Goal: Task Accomplishment & Management: Use online tool/utility

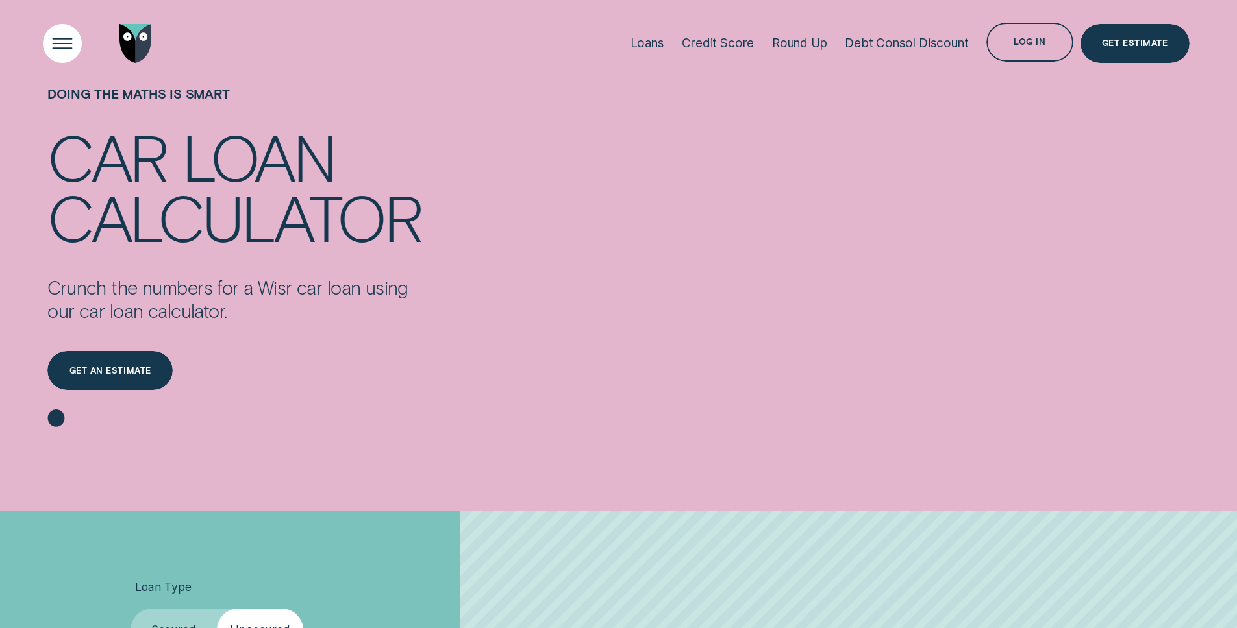
click at [69, 40] on div "Open Menu" at bounding box center [61, 43] width 55 height 55
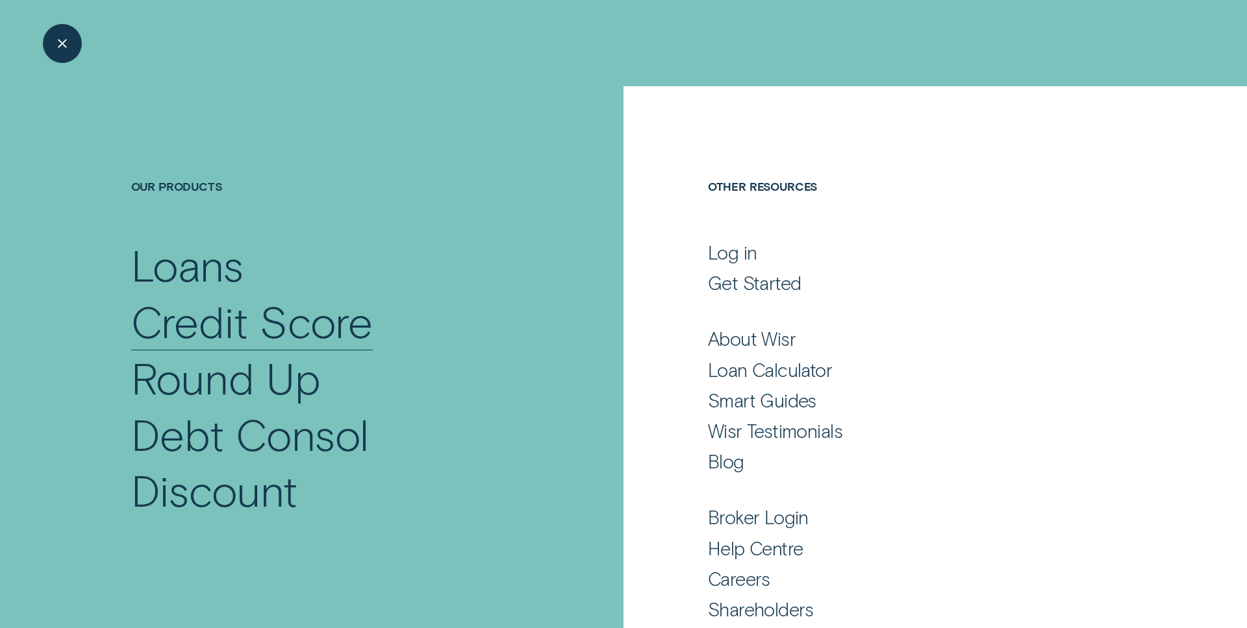
click at [319, 316] on div "Credit Score" at bounding box center [252, 321] width 242 height 56
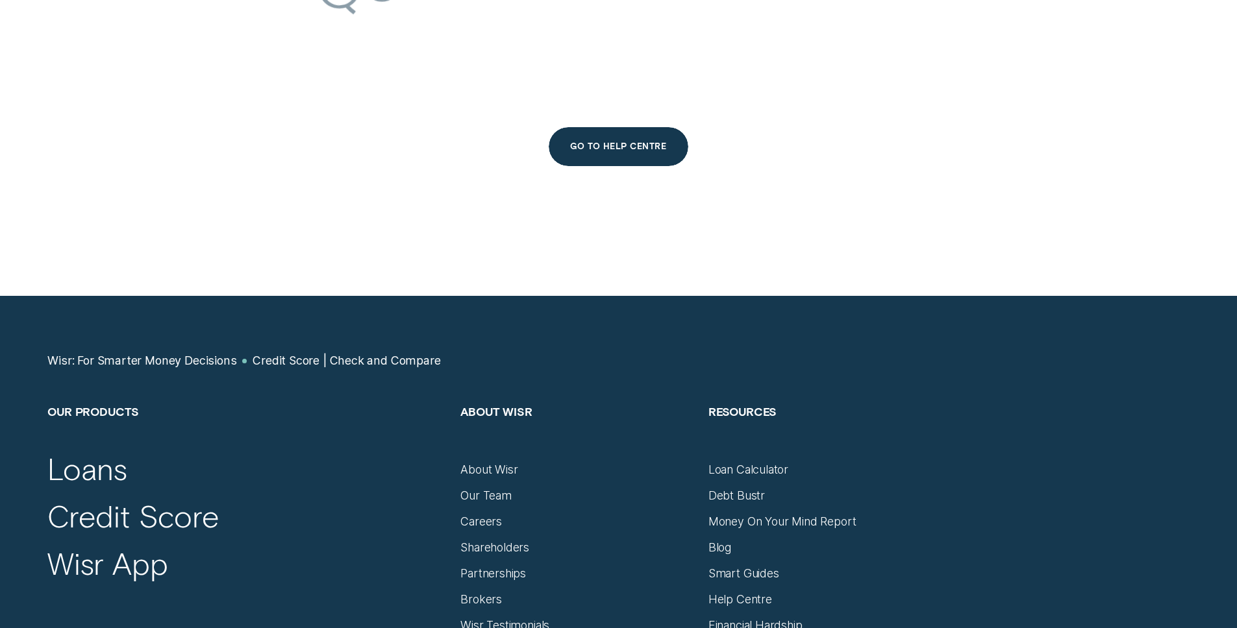
scroll to position [6569, 0]
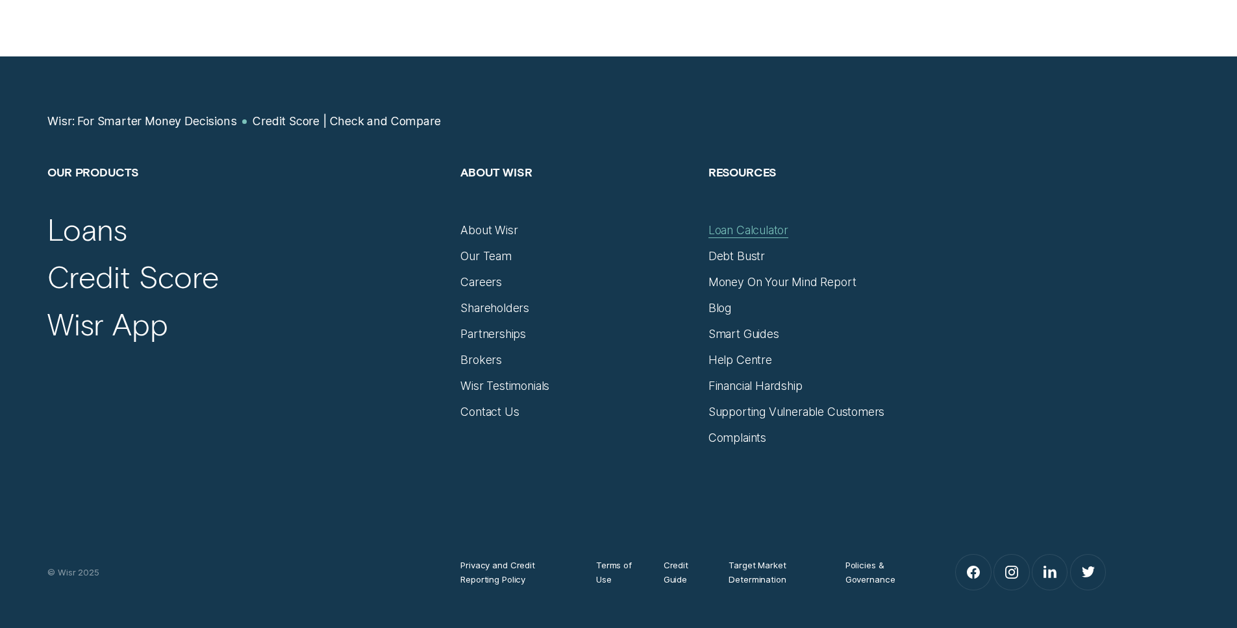
click at [740, 232] on div "Loan Calculator" at bounding box center [748, 230] width 80 height 14
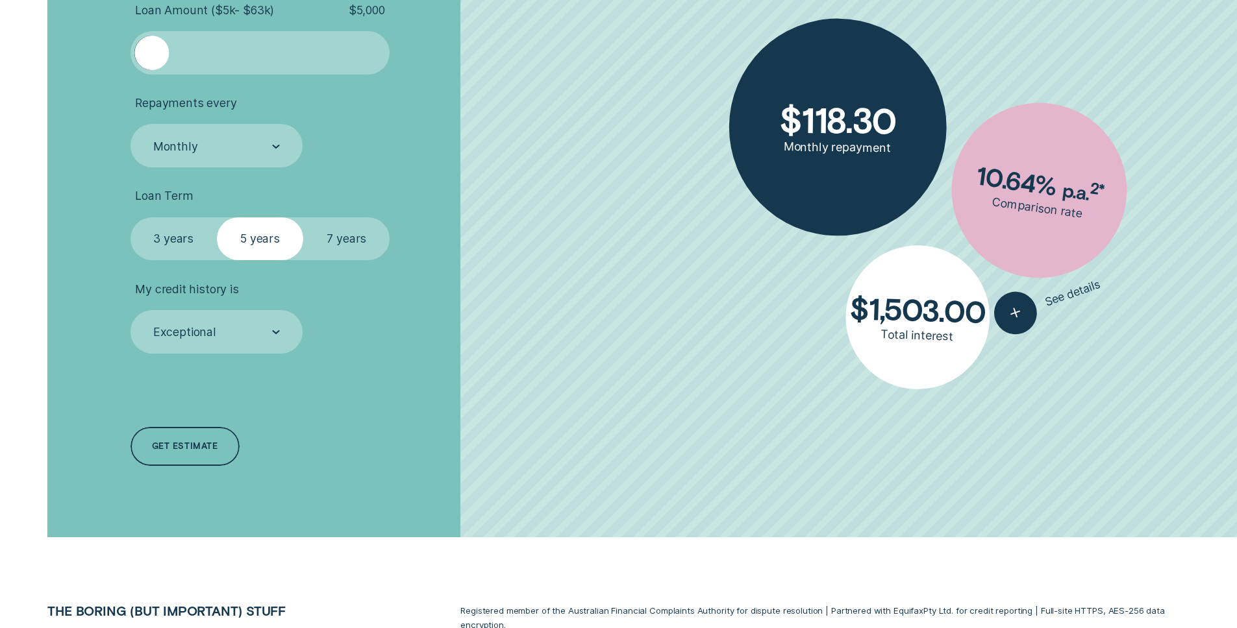
scroll to position [609, 0]
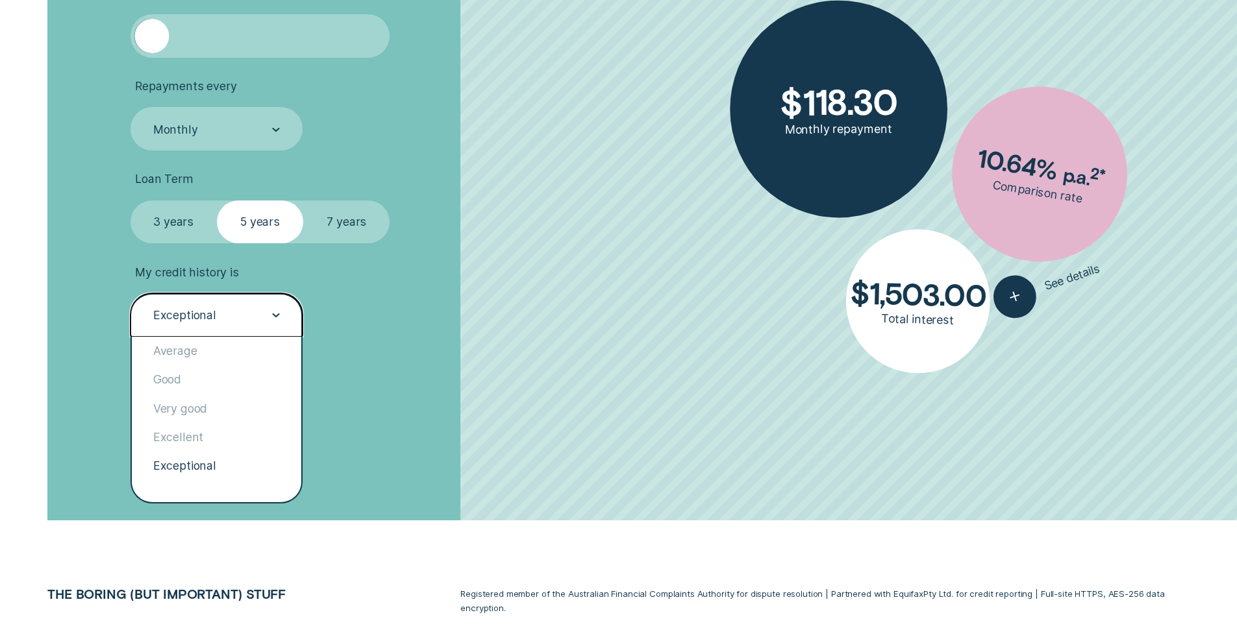
click at [258, 326] on div "Exceptional" at bounding box center [216, 314] width 173 height 43
click at [234, 351] on div "Average" at bounding box center [217, 351] width 170 height 29
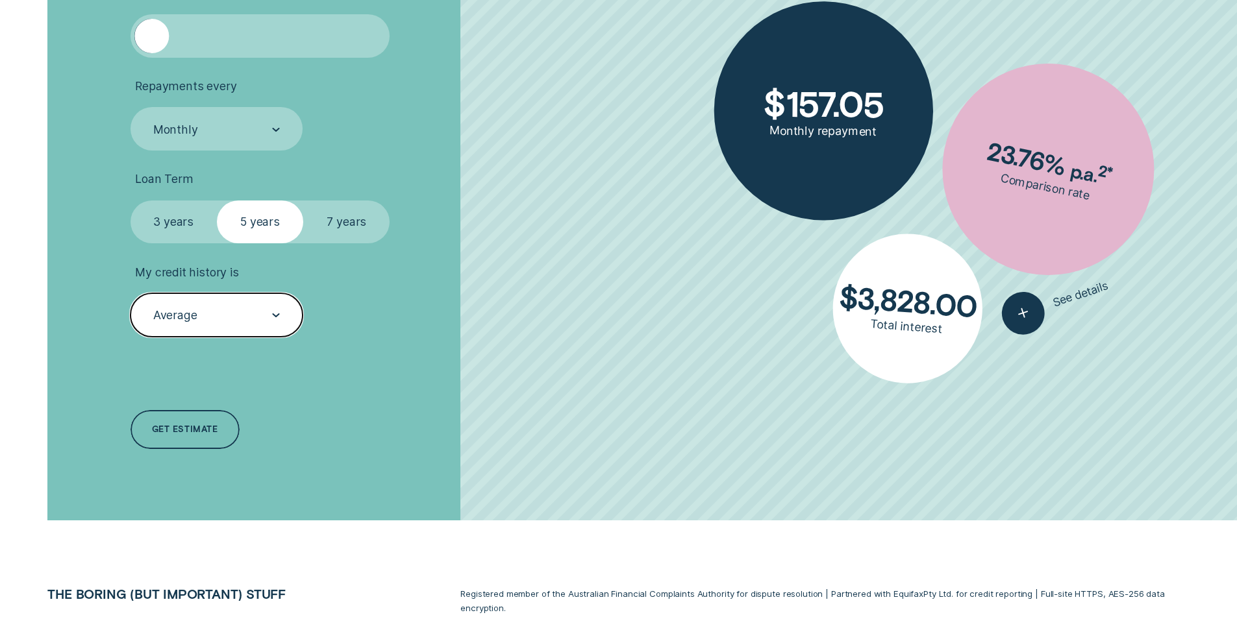
scroll to position [341, 0]
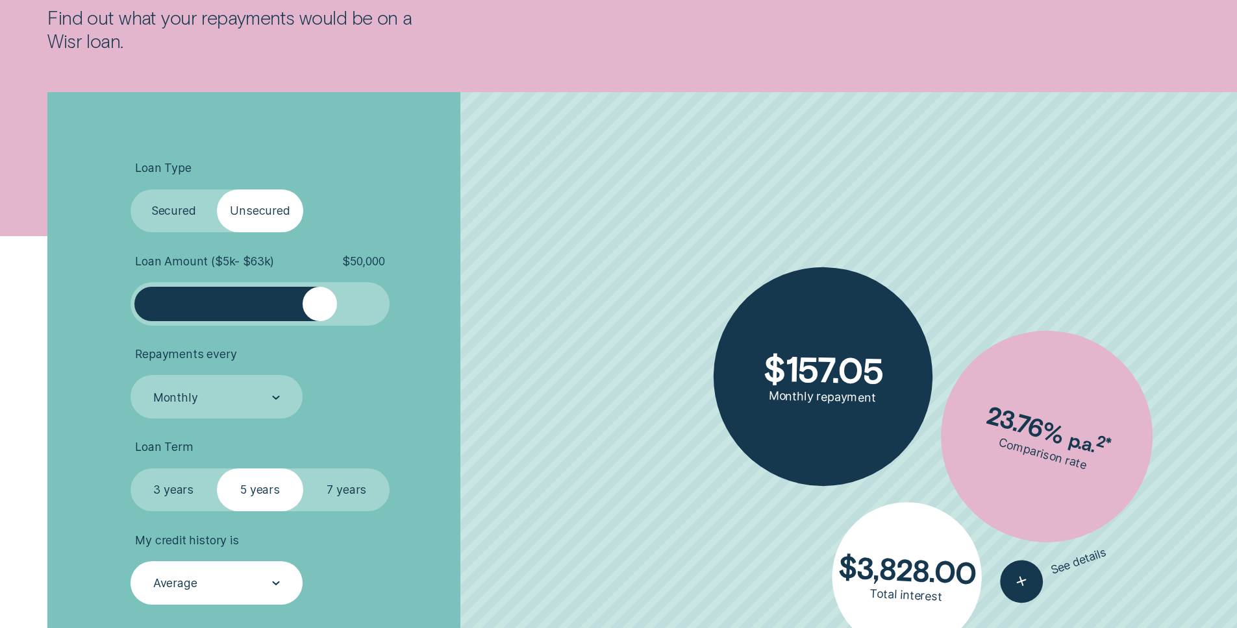
drag, startPoint x: 153, startPoint y: 302, endPoint x: 321, endPoint y: 312, distance: 167.8
click at [321, 312] on div at bounding box center [320, 304] width 34 height 34
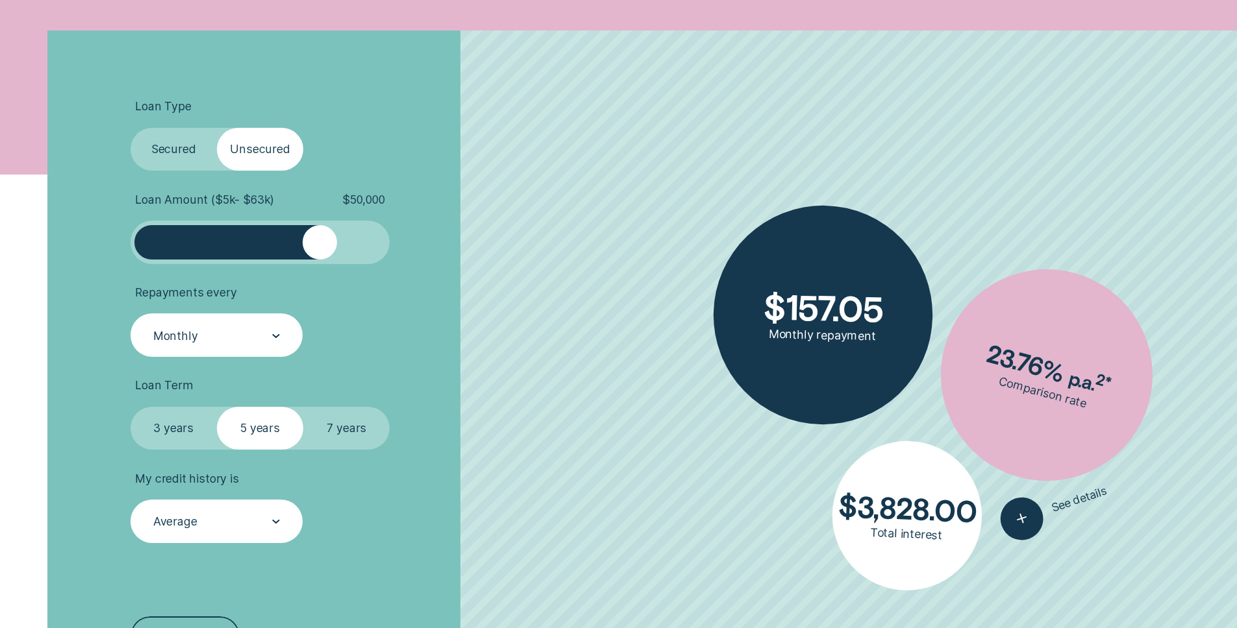
click at [238, 332] on div "Monthly" at bounding box center [216, 336] width 128 height 16
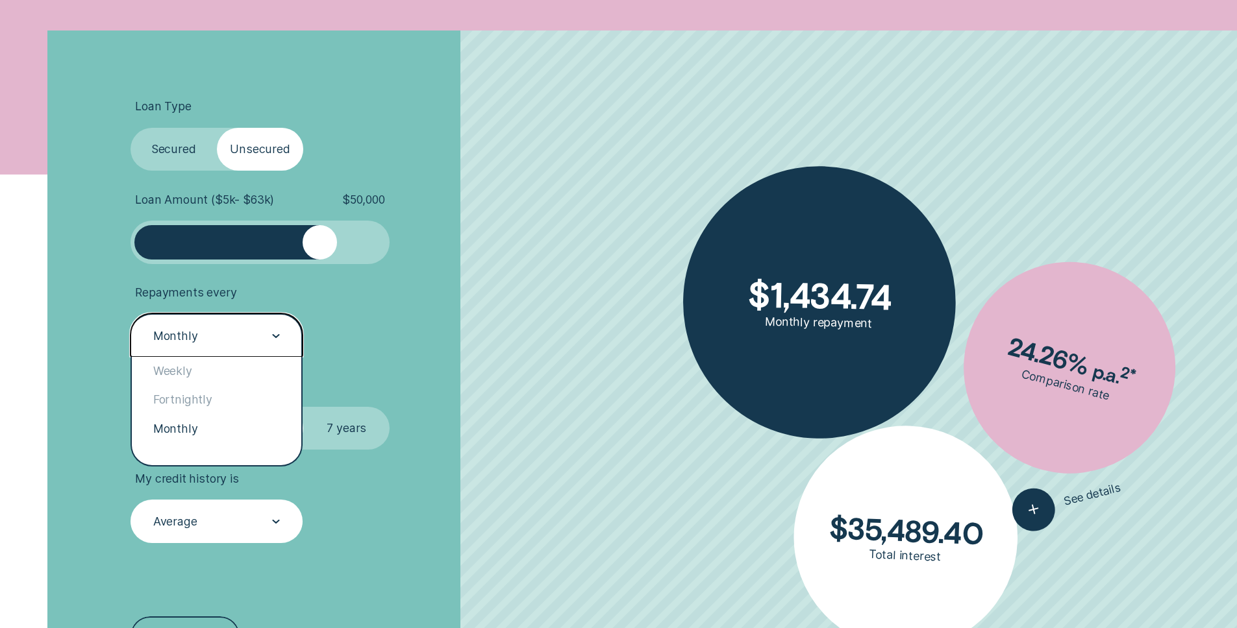
click at [354, 330] on li "Repayments every option Monthly selected, 3 of 3. 3 results available. Use Up a…" at bounding box center [329, 321] width 399 height 71
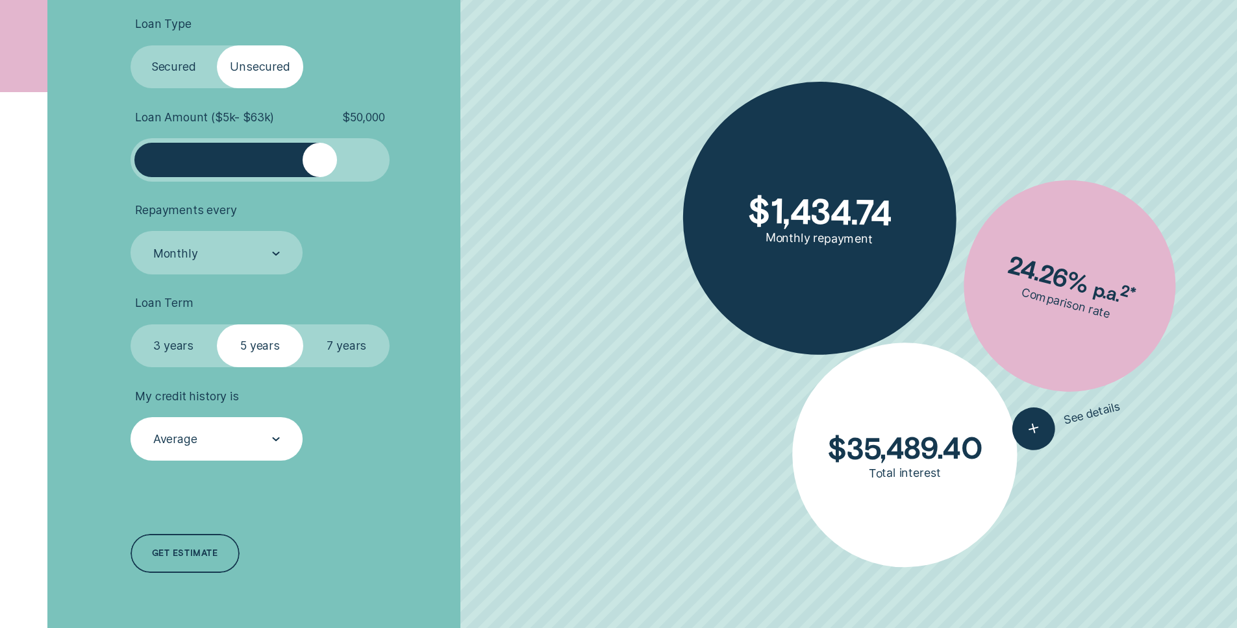
scroll to position [621, 0]
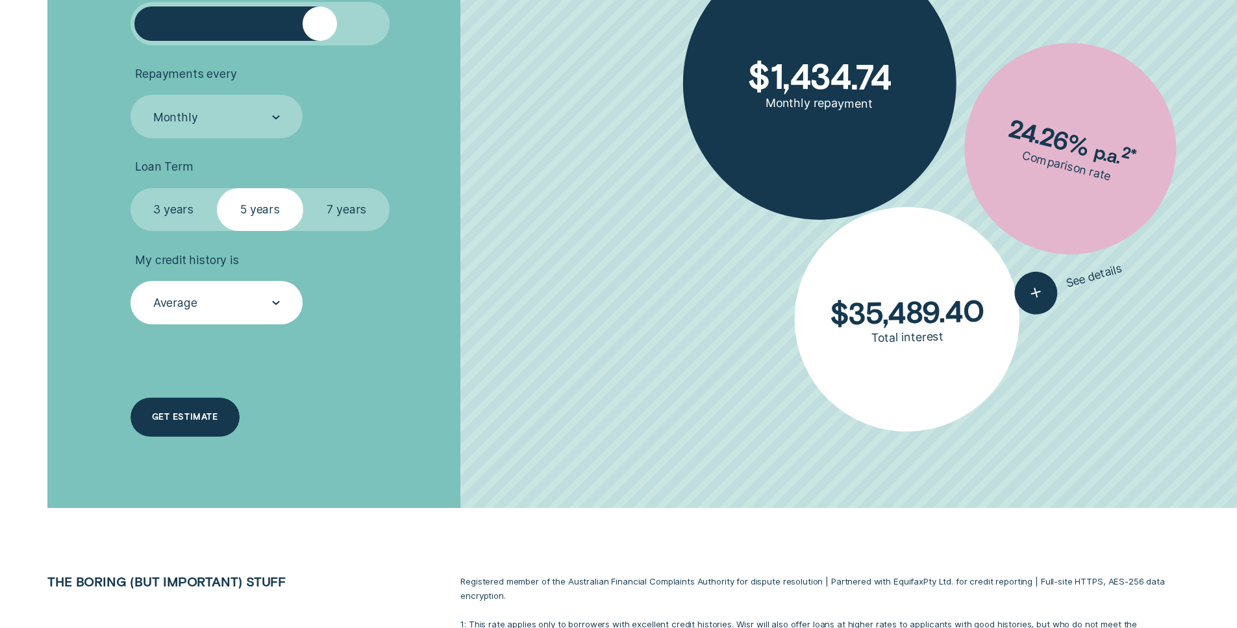
click at [227, 414] on div "Get estimate" at bounding box center [184, 417] width 109 height 39
